Goal: Transaction & Acquisition: Purchase product/service

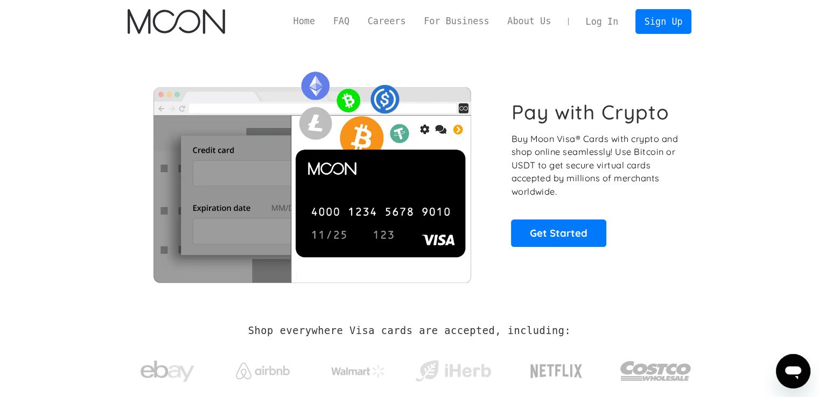
click at [606, 22] on link "Log In" at bounding box center [602, 22] width 51 height 24
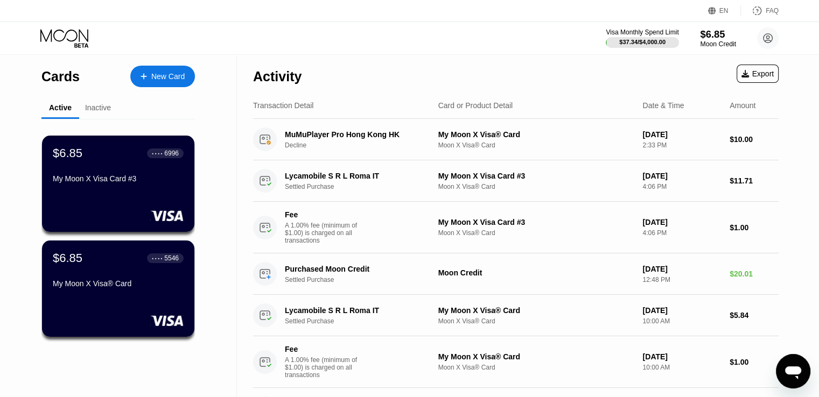
click at [722, 36] on div "$6.85" at bounding box center [718, 34] width 36 height 11
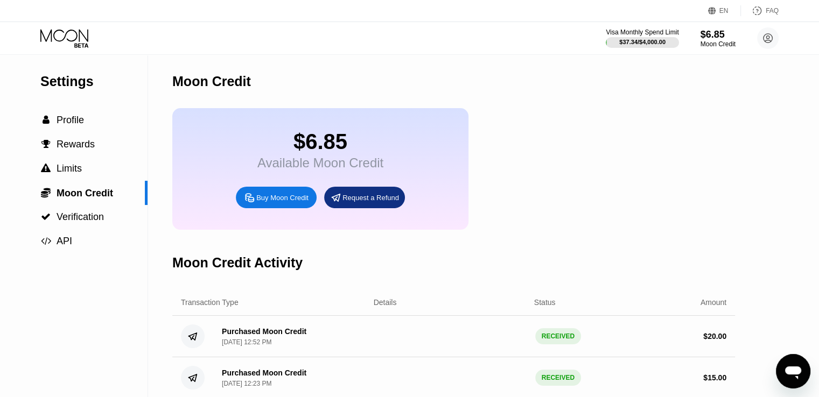
click at [291, 202] on div "Buy Moon Credit" at bounding box center [282, 197] width 52 height 9
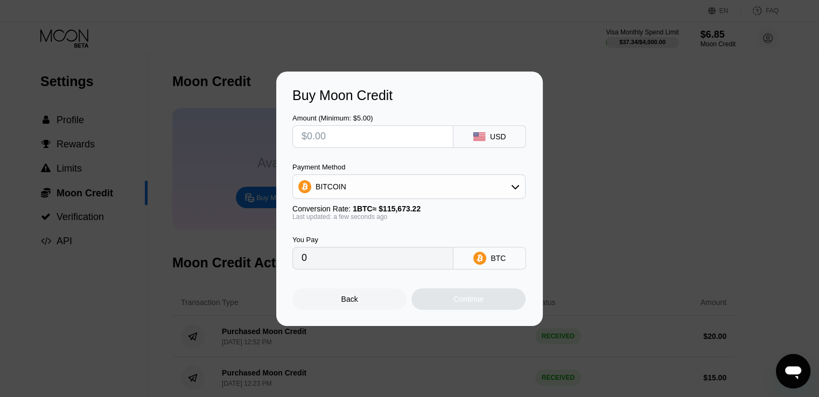
click at [356, 136] on input "text" at bounding box center [372, 137] width 143 height 22
type input "$2"
type input "0.00001730"
type input "$20"
type input "0.00017291"
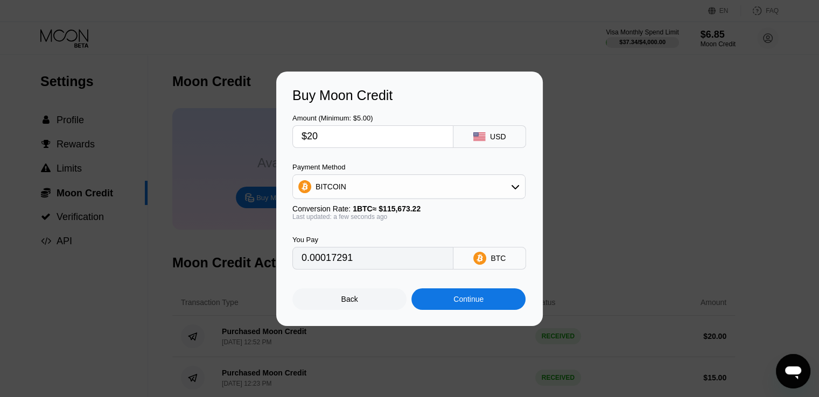
click at [486, 306] on div "Continue" at bounding box center [468, 300] width 114 height 22
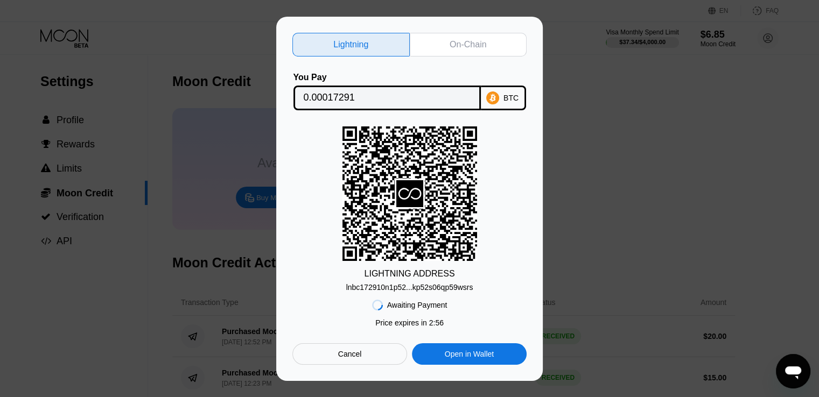
click at [478, 39] on div "On-Chain" at bounding box center [468, 44] width 37 height 11
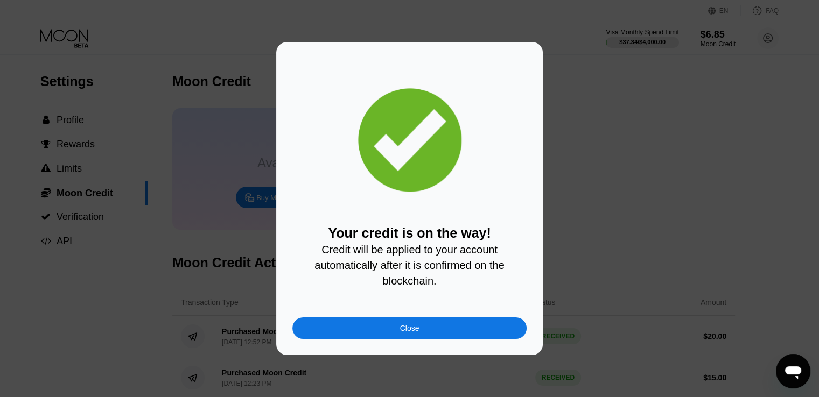
drag, startPoint x: 453, startPoint y: 336, endPoint x: 466, endPoint y: 315, distance: 24.8
click at [453, 336] on div "Close" at bounding box center [409, 329] width 234 height 22
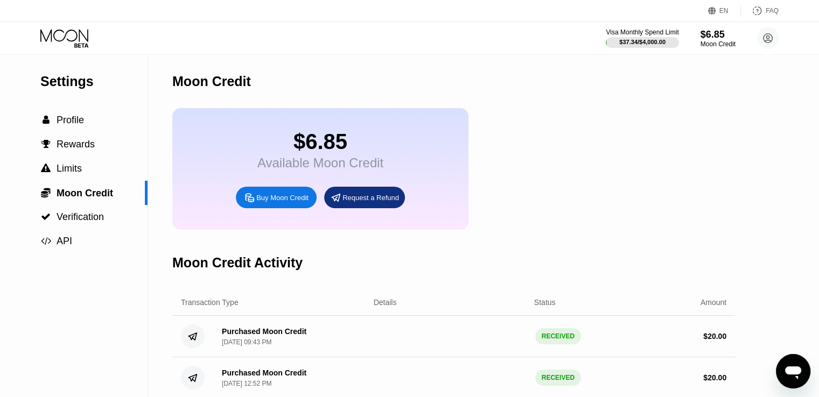
click at [481, 48] on div "Visa Monthly Spend Limit $37.34 / $4,000.00 $6.85 Moon Credit [EMAIL_ADDRESS][D…" at bounding box center [409, 38] width 819 height 32
click at [435, 69] on div "Moon Credit" at bounding box center [453, 81] width 563 height 53
